Goal: Information Seeking & Learning: Find specific page/section

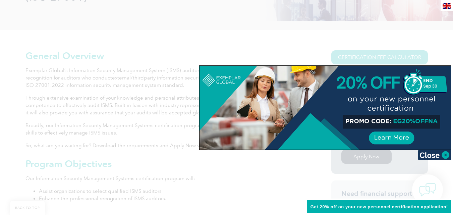
scroll to position [134, 0]
click at [446, 156] on img at bounding box center [435, 155] width 34 height 10
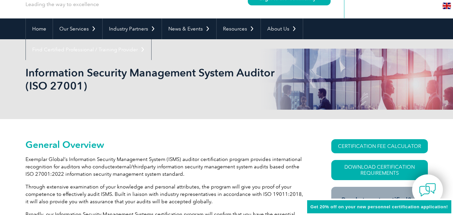
scroll to position [0, 0]
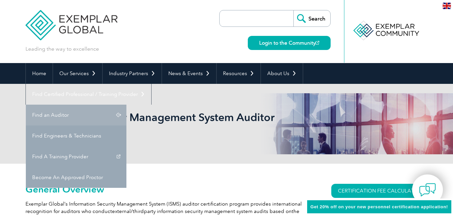
click at [126, 105] on link "Find an Auditor" at bounding box center [76, 115] width 101 height 21
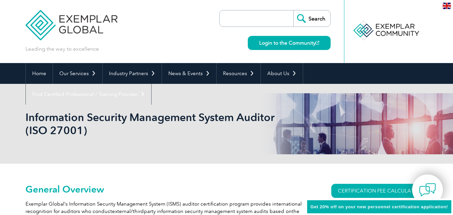
click at [259, 18] on input "search" at bounding box center [258, 18] width 70 height 16
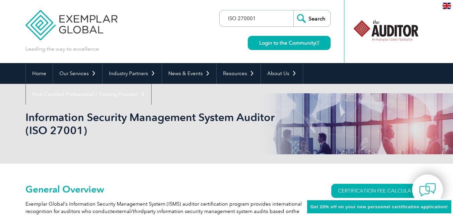
type input "ISO 270001"
click at [293, 10] on input "Search" at bounding box center [311, 18] width 37 height 16
